Goal: Task Accomplishment & Management: Manage account settings

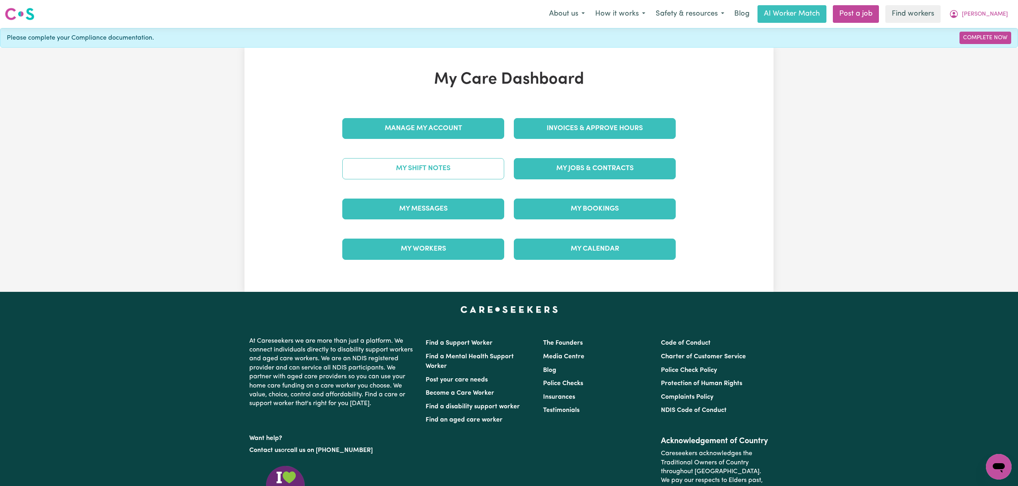
click at [415, 159] on link "My Shift Notes" at bounding box center [423, 168] width 162 height 21
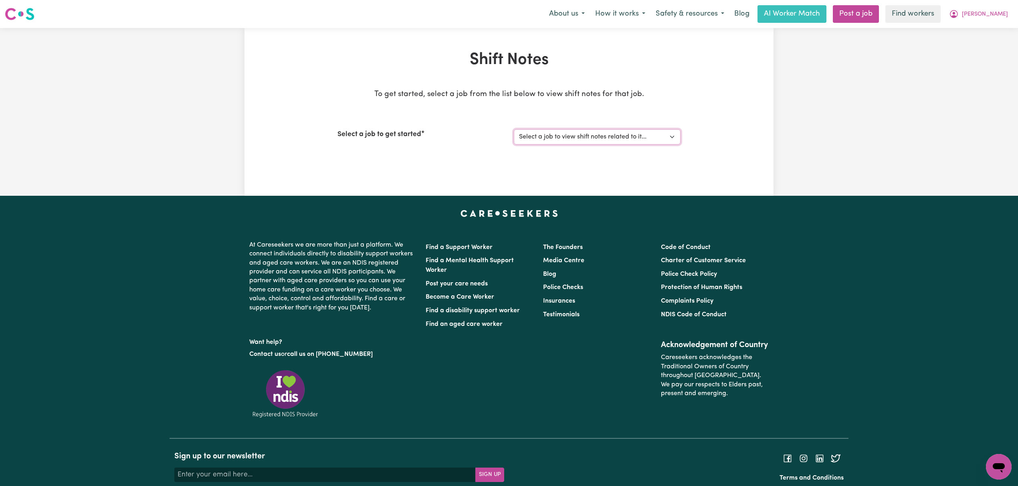
click at [619, 132] on select "Select a job to view shift notes related to it... [[PERSON_NAME]] Support Worke…" at bounding box center [597, 136] width 167 height 15
select select "11643"
click at [514, 129] on select "Select a job to view shift notes related to it... [[PERSON_NAME]] Support Worke…" at bounding box center [597, 136] width 167 height 15
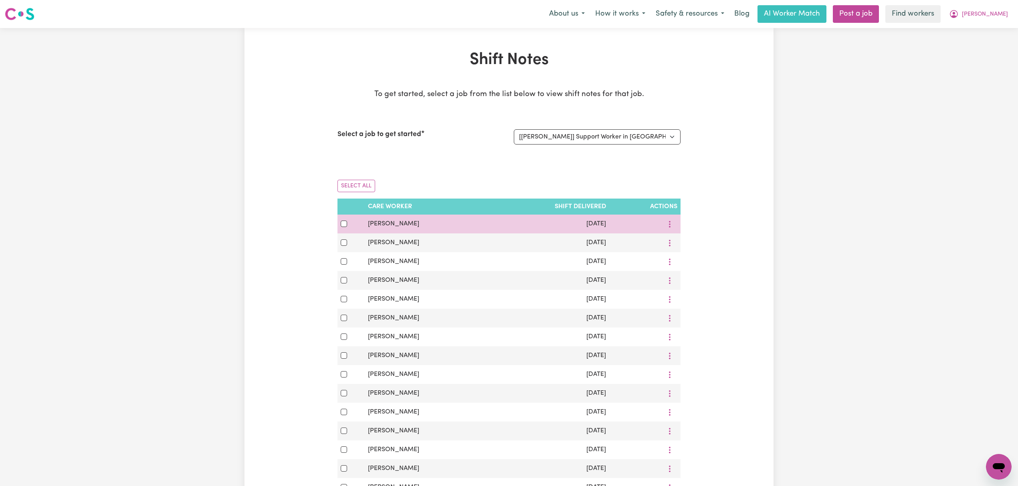
click at [661, 224] on div at bounding box center [644, 224] width 65 height 12
click at [675, 220] on button "More options" at bounding box center [669, 224] width 15 height 12
click at [683, 241] on span "View Shift Note" at bounding box center [703, 243] width 44 height 6
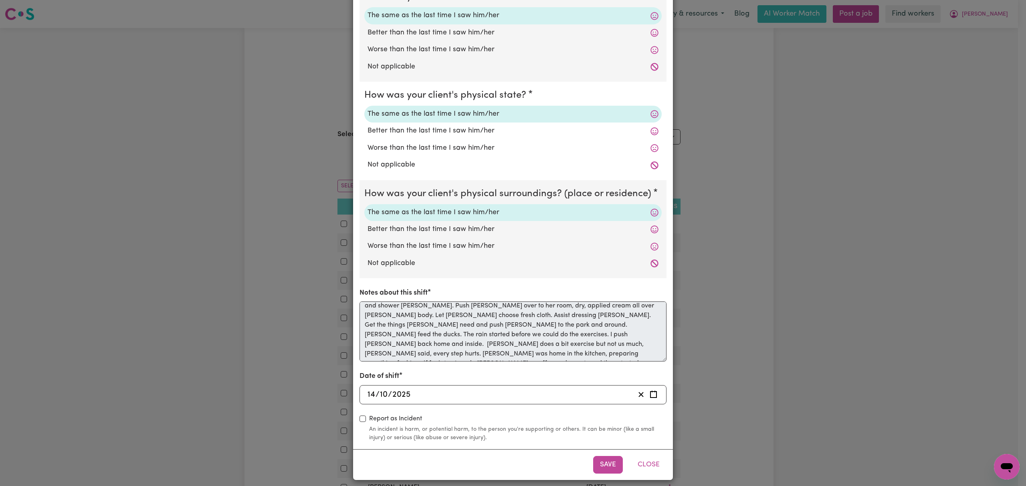
scroll to position [73, 0]
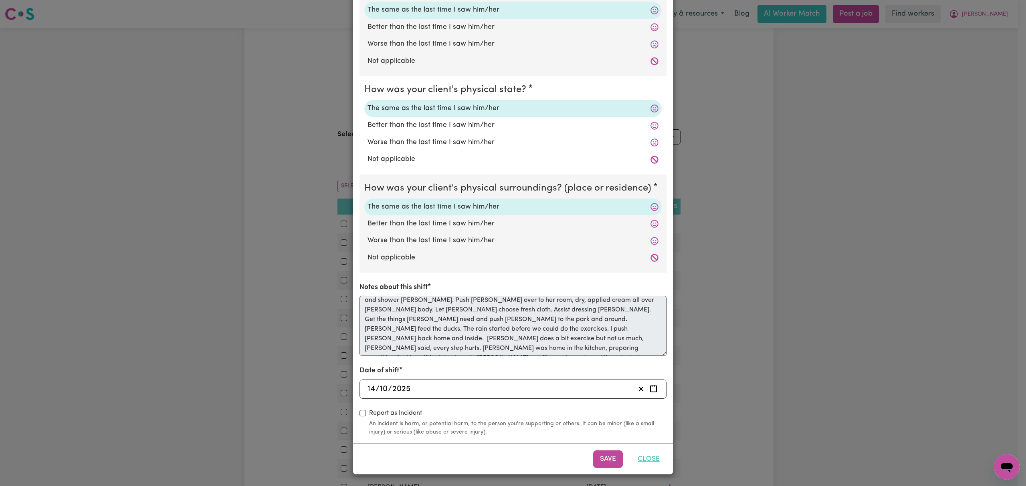
click at [645, 456] on button "Close" at bounding box center [649, 460] width 36 height 18
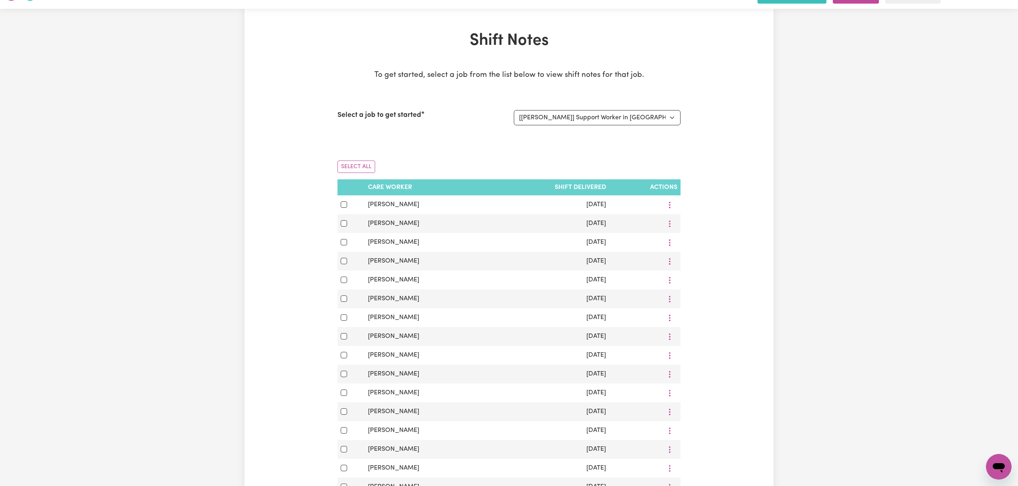
scroll to position [0, 0]
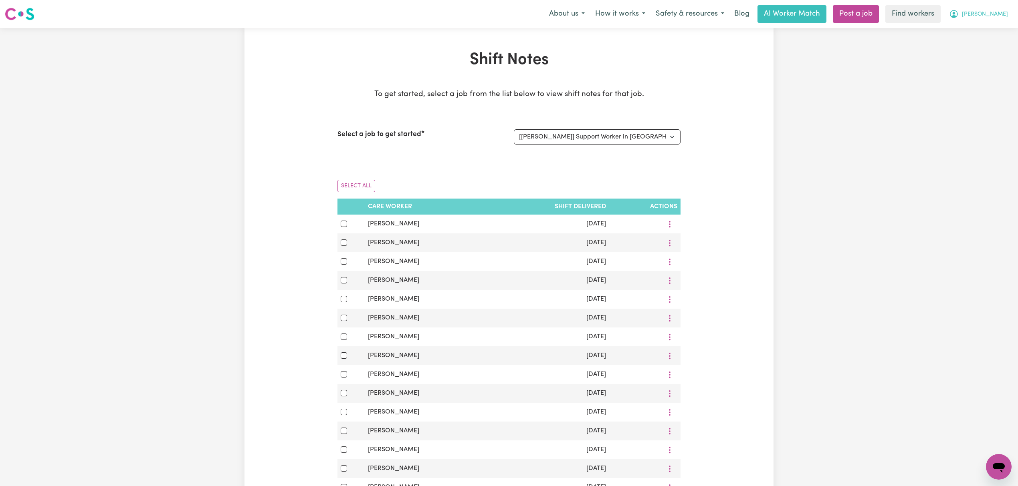
click at [1006, 18] on button "[PERSON_NAME]" at bounding box center [977, 14] width 69 height 17
click at [981, 30] on link "My Dashboard" at bounding box center [980, 31] width 63 height 15
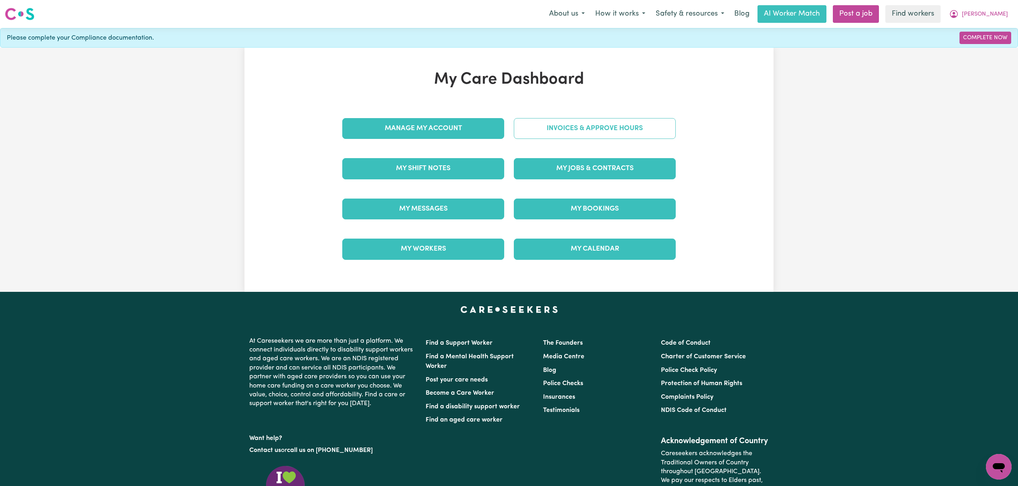
click at [540, 128] on link "Invoices & Approve Hours" at bounding box center [595, 128] width 162 height 21
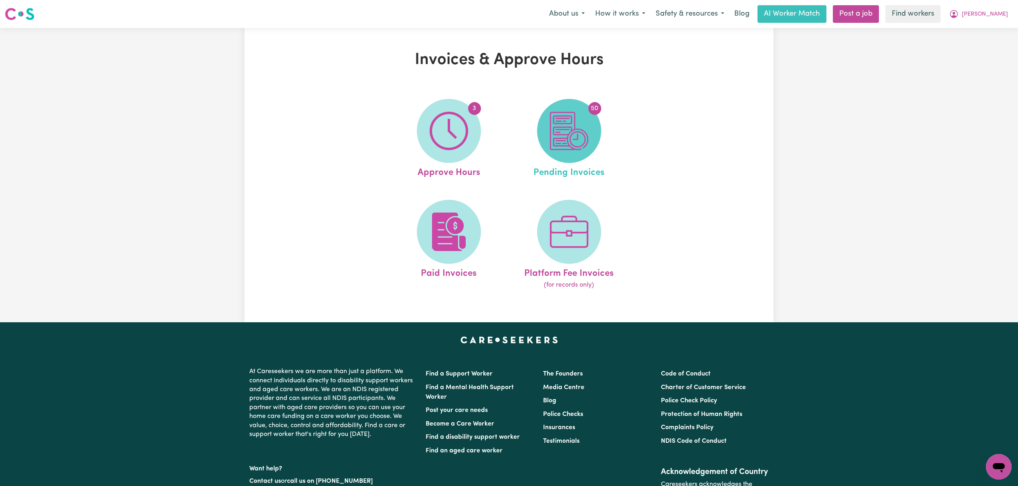
click at [550, 138] on img at bounding box center [569, 131] width 38 height 38
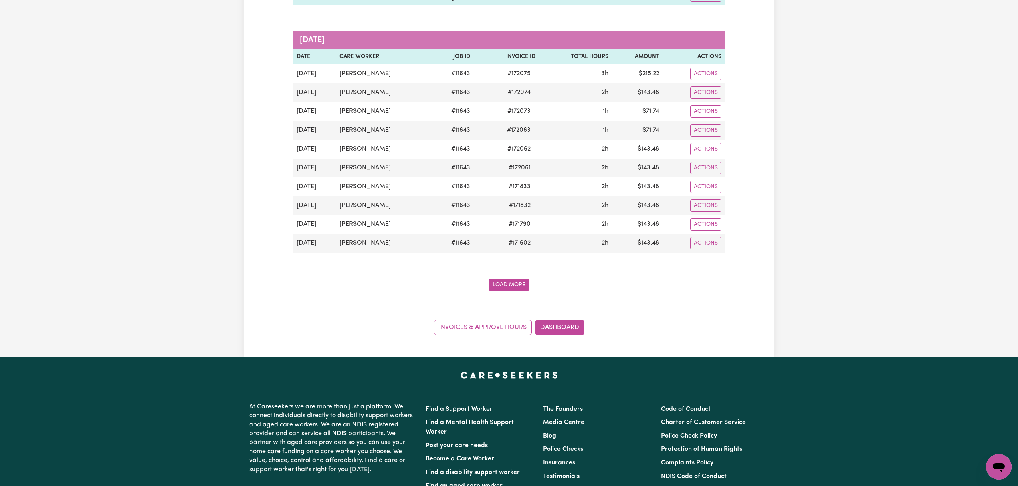
scroll to position [959, 0]
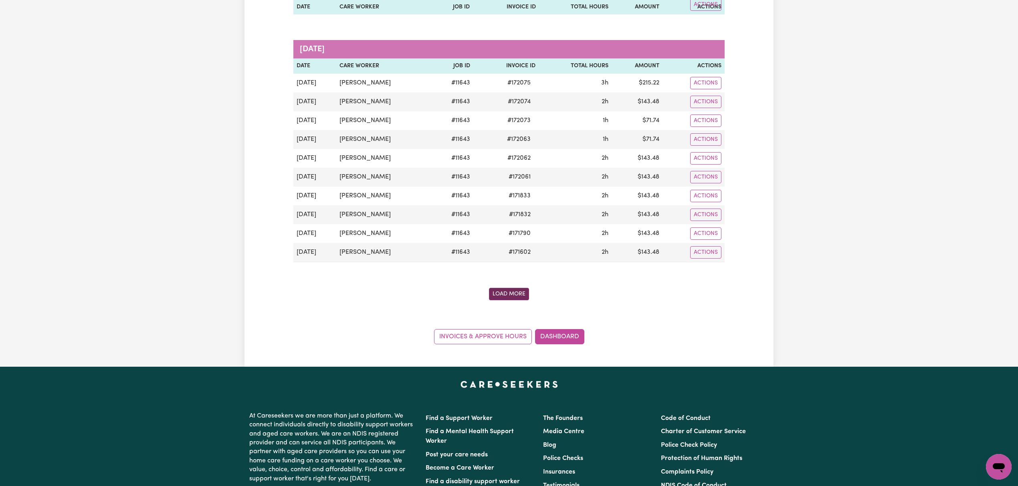
click at [497, 300] on button "Load More" at bounding box center [509, 294] width 40 height 12
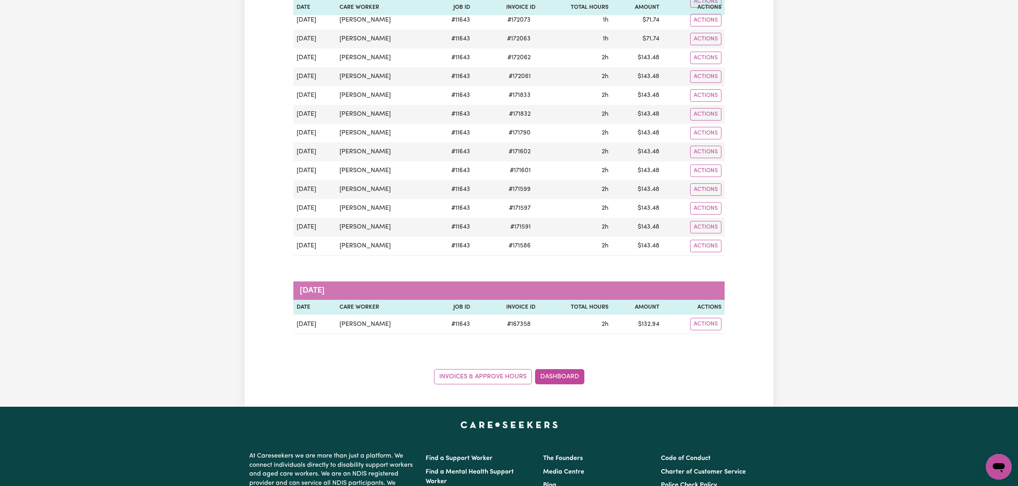
scroll to position [1068, 0]
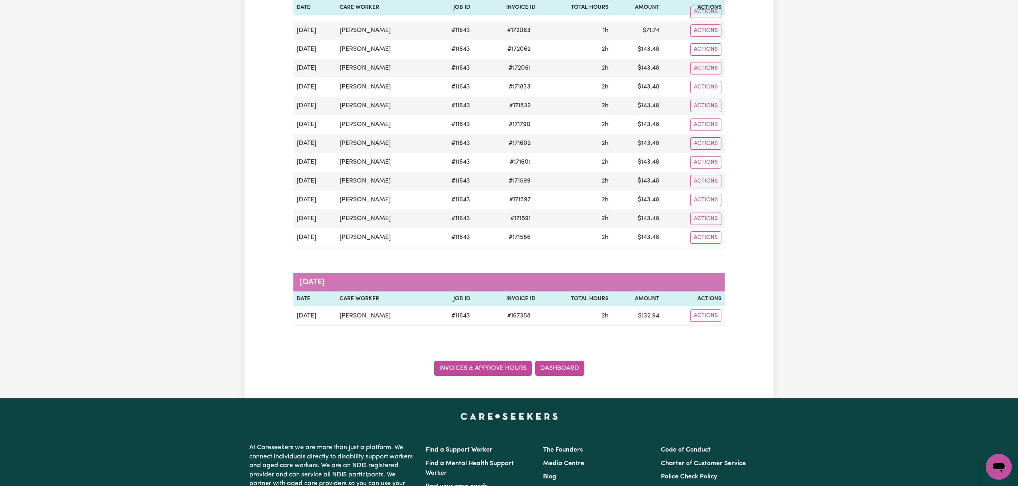
click at [443, 376] on link "Invoices & Approve Hours" at bounding box center [483, 368] width 98 height 15
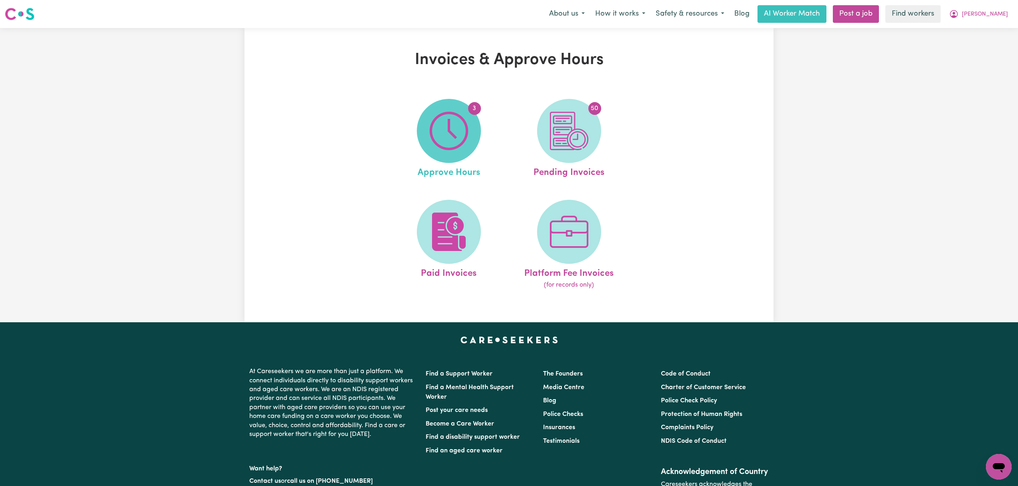
click at [443, 132] on img at bounding box center [448, 131] width 38 height 38
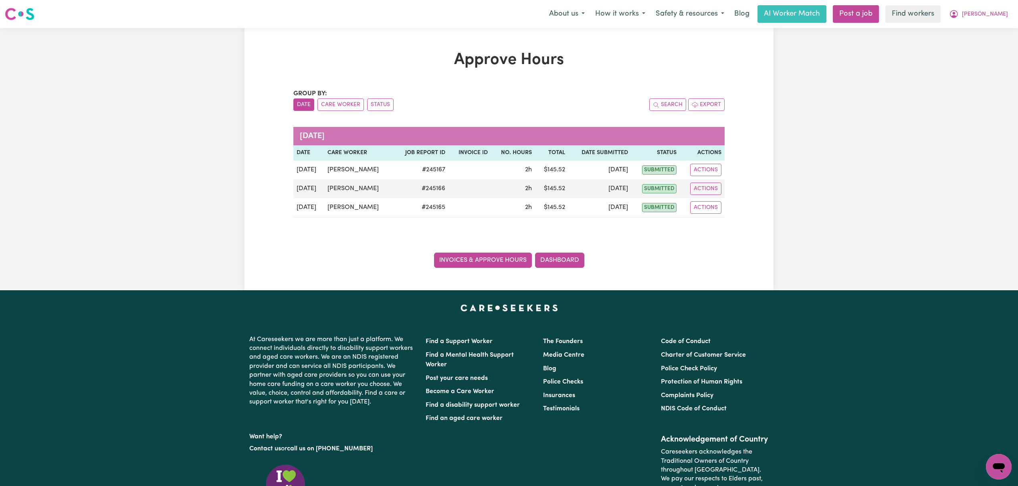
click at [492, 260] on link "Invoices & Approve Hours" at bounding box center [483, 260] width 98 height 15
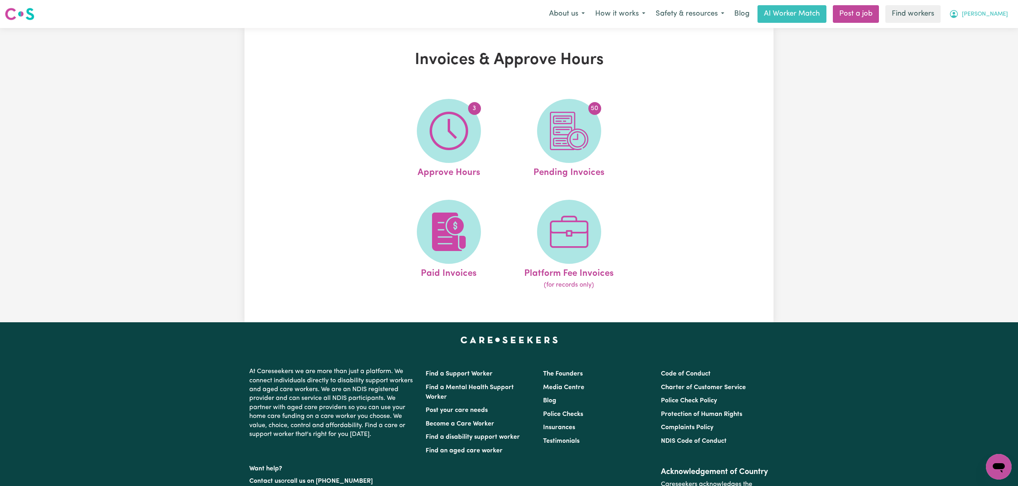
click at [995, 15] on span "[PERSON_NAME]" at bounding box center [984, 14] width 46 height 9
click at [995, 31] on link "My Dashboard" at bounding box center [980, 31] width 63 height 15
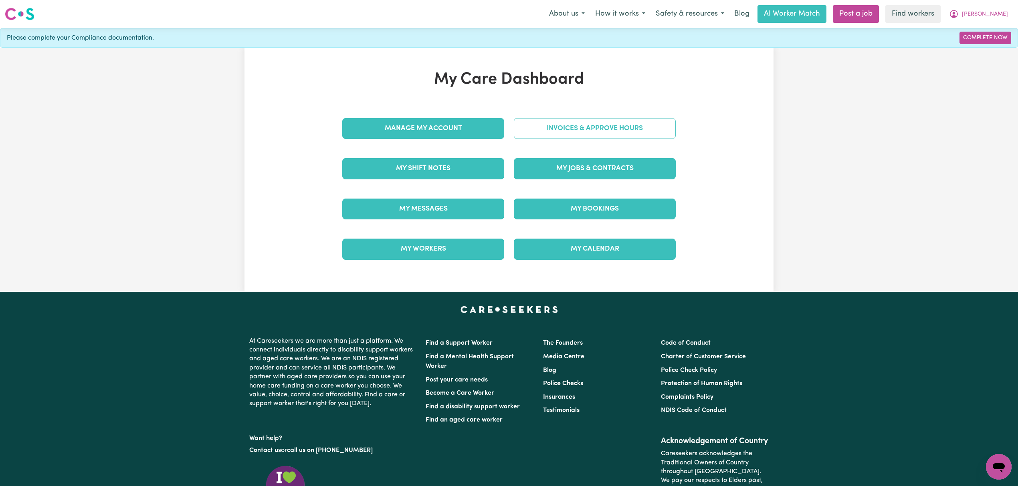
click at [556, 129] on link "Invoices & Approve Hours" at bounding box center [595, 128] width 162 height 21
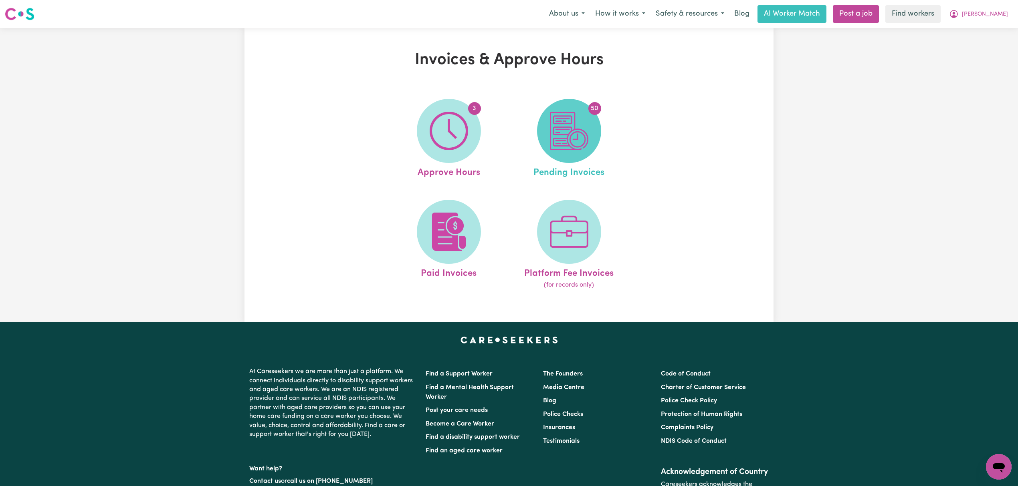
click at [563, 131] on img at bounding box center [569, 131] width 38 height 38
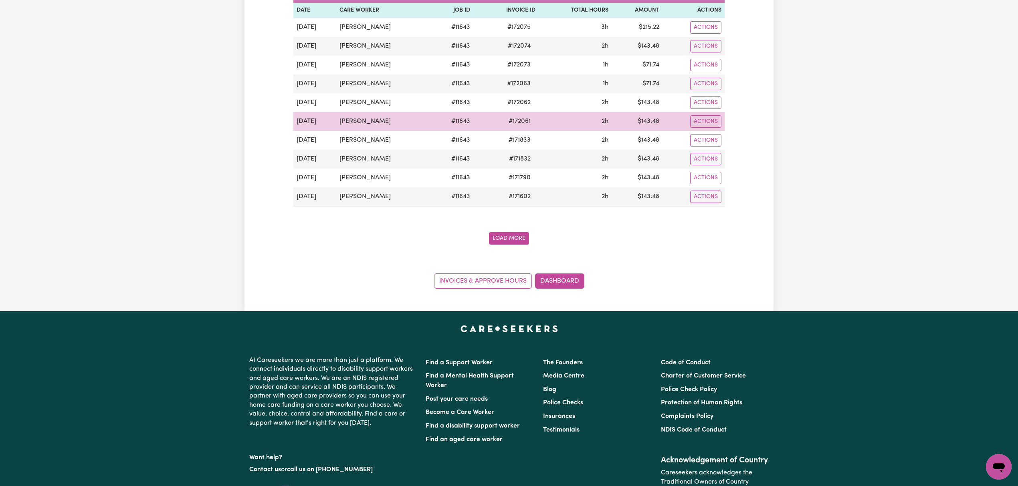
scroll to position [1173, 0]
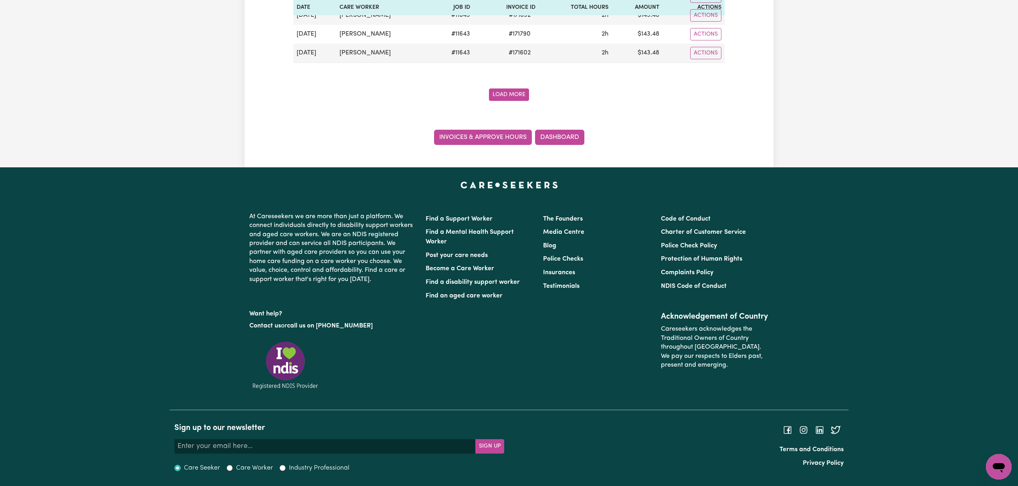
click at [494, 138] on link "Invoices & Approve Hours" at bounding box center [483, 137] width 98 height 15
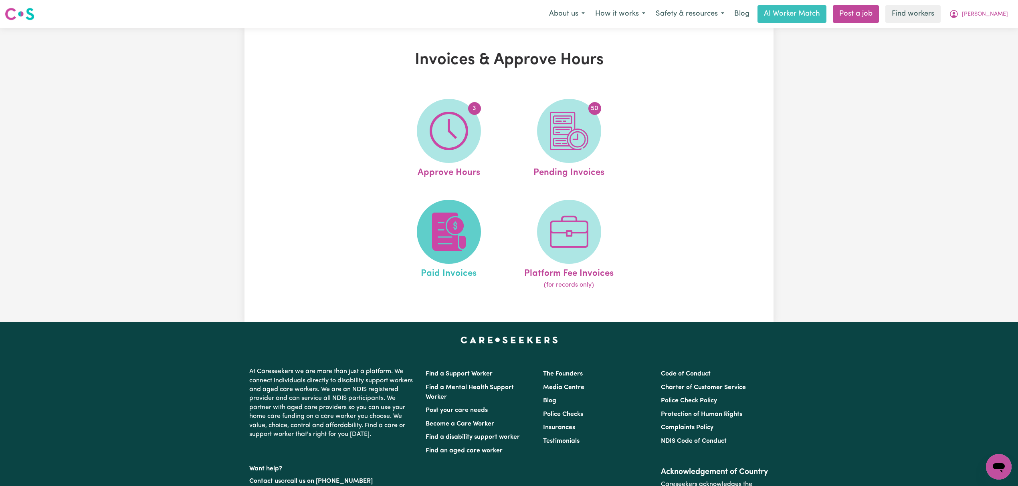
click at [444, 236] on img at bounding box center [448, 232] width 38 height 38
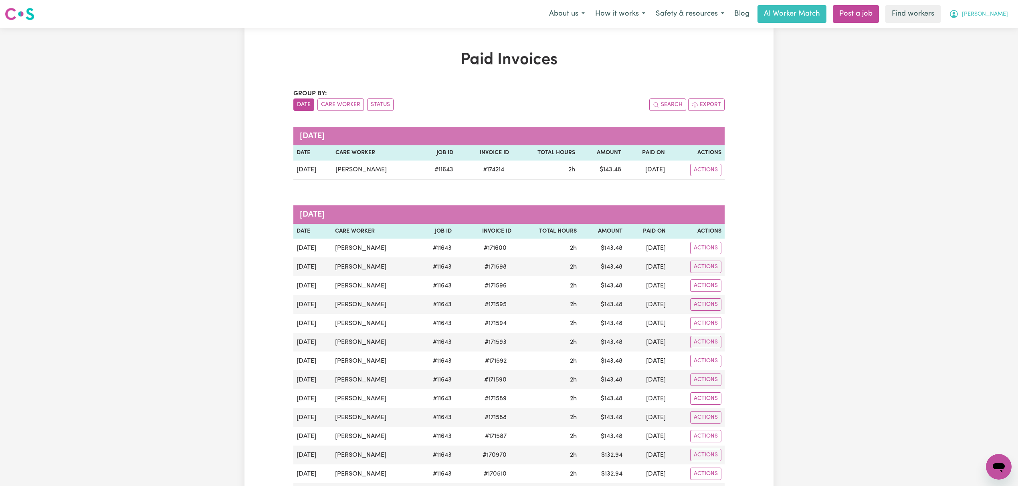
click at [990, 12] on span "[PERSON_NAME]" at bounding box center [984, 14] width 46 height 9
click at [986, 29] on link "My Dashboard" at bounding box center [980, 31] width 63 height 15
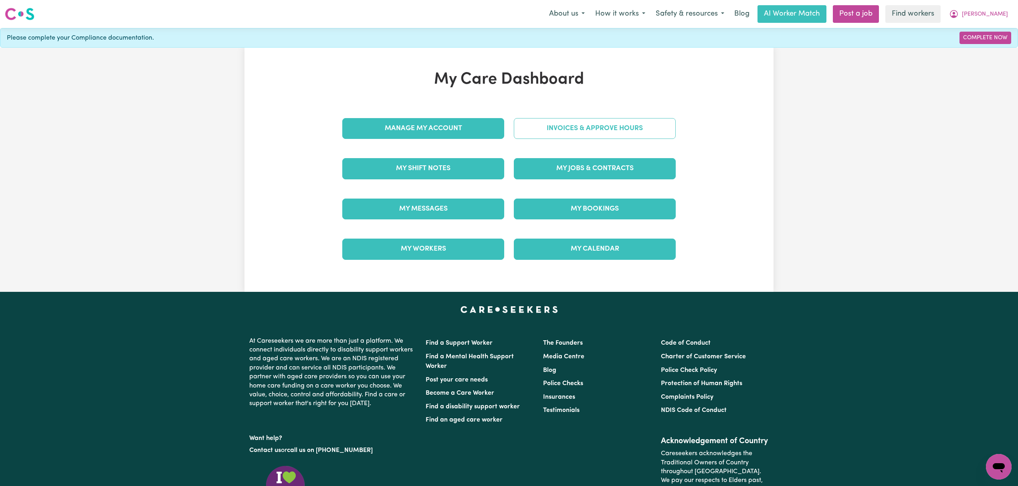
click at [609, 130] on link "Invoices & Approve Hours" at bounding box center [595, 128] width 162 height 21
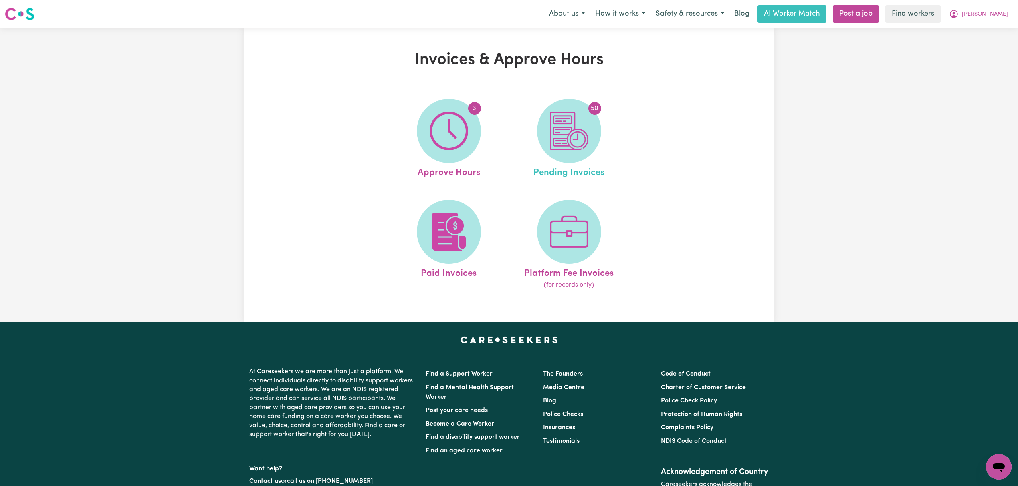
click at [532, 132] on link "50 Pending Invoices" at bounding box center [568, 139] width 115 height 81
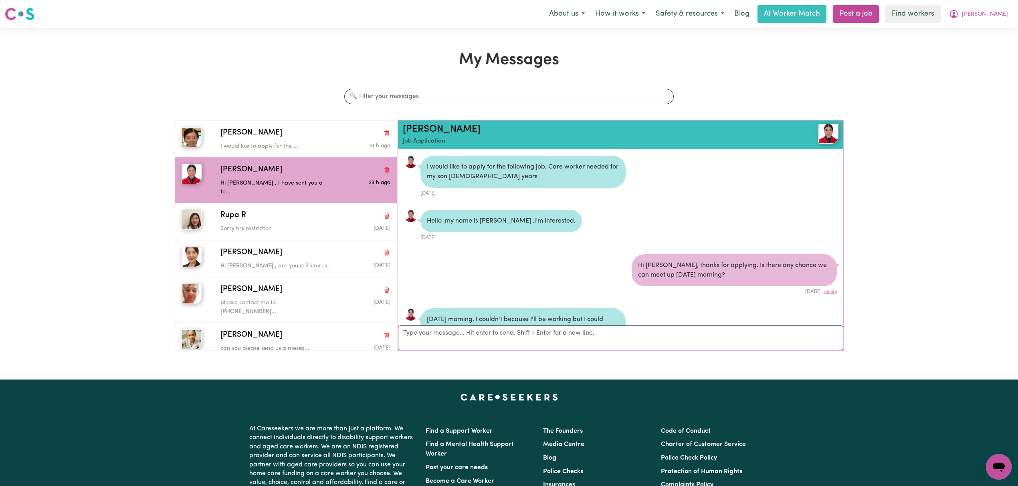
scroll to position [180, 0]
